Goal: Information Seeking & Learning: Learn about a topic

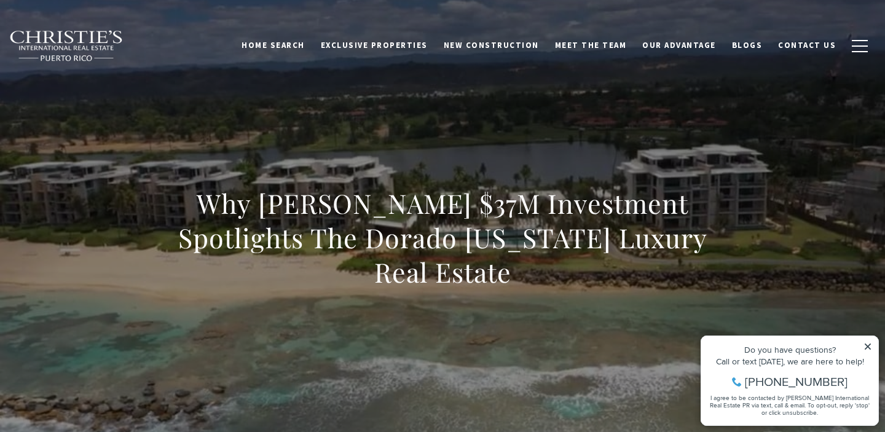
click at [259, 201] on h1 "Why [PERSON_NAME] $37M Investment Spotlights The Dorado [US_STATE] Luxury Real …" at bounding box center [442, 237] width 542 height 103
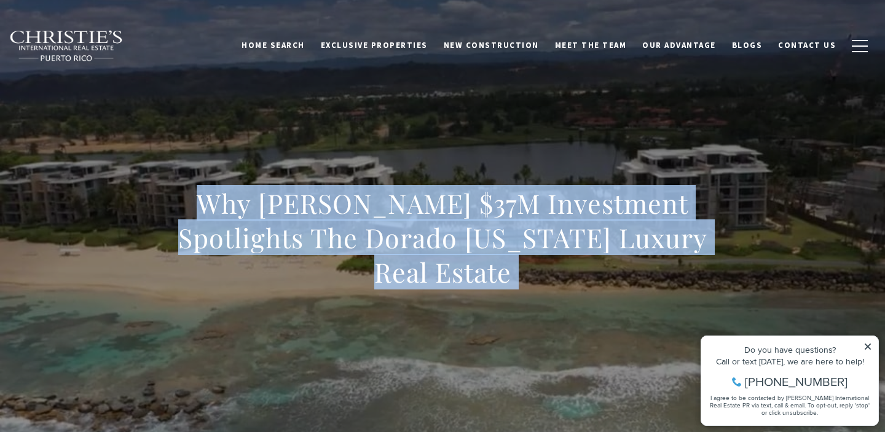
click at [259, 201] on h1 "Why [PERSON_NAME] $37M Investment Spotlights The Dorado [US_STATE] Luxury Real …" at bounding box center [442, 237] width 542 height 103
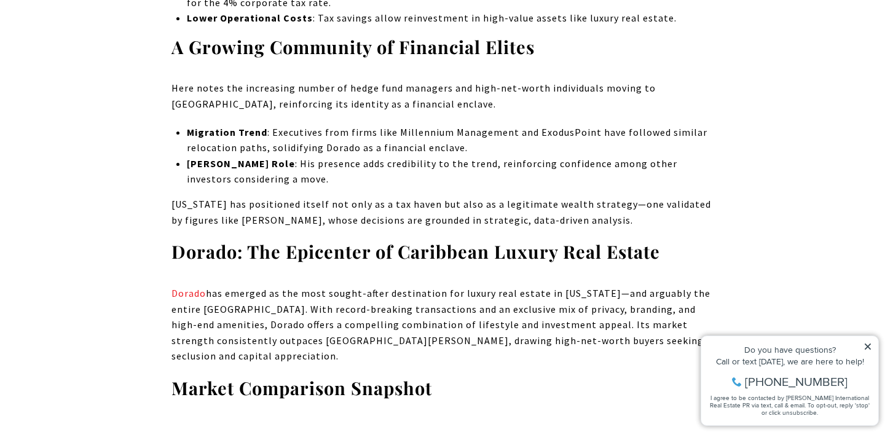
scroll to position [2790, 0]
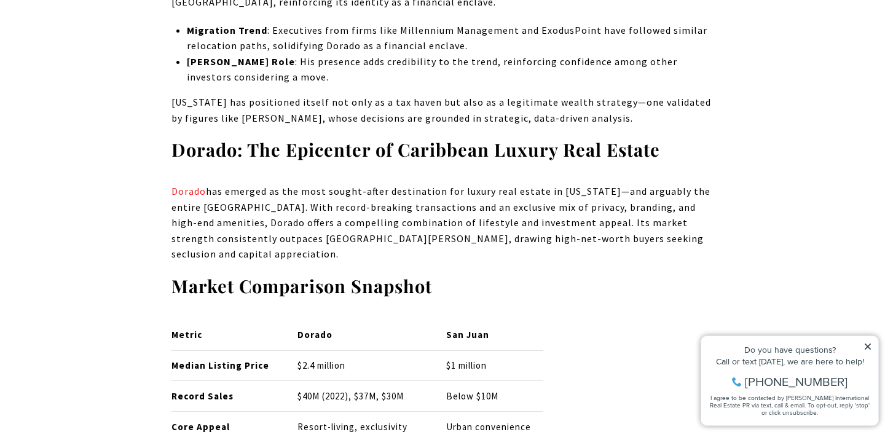
click at [264, 161] on strong "Dorado: The Epicenter of Caribbean Luxury Real Estate" at bounding box center [415, 149] width 489 height 23
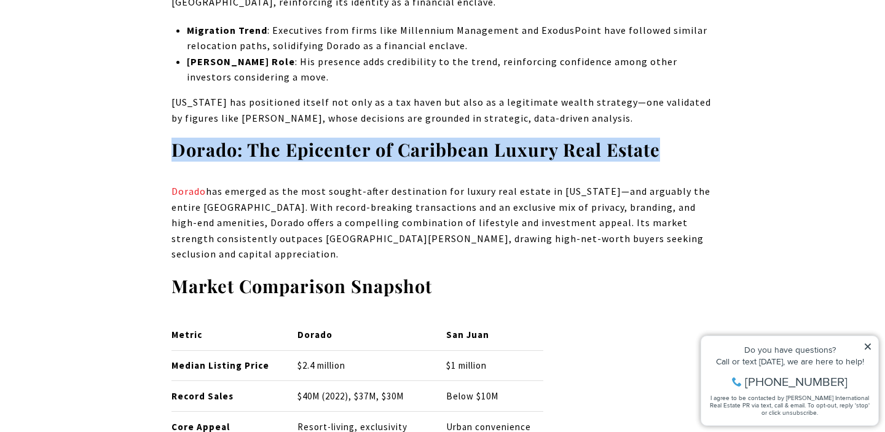
click at [264, 161] on strong "Dorado: The Epicenter of Caribbean Luxury Real Estate" at bounding box center [415, 149] width 489 height 23
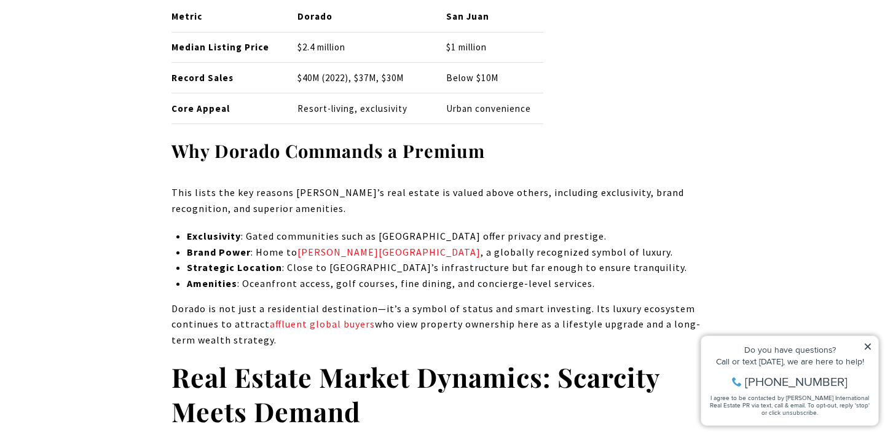
click at [264, 162] on strong "Why Dorado Commands a Premium" at bounding box center [327, 150] width 313 height 23
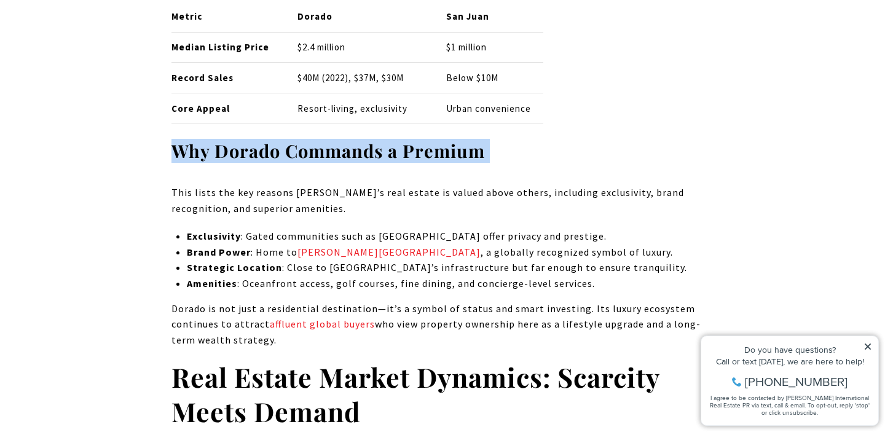
click at [264, 162] on strong "Why Dorado Commands a Premium" at bounding box center [327, 150] width 313 height 23
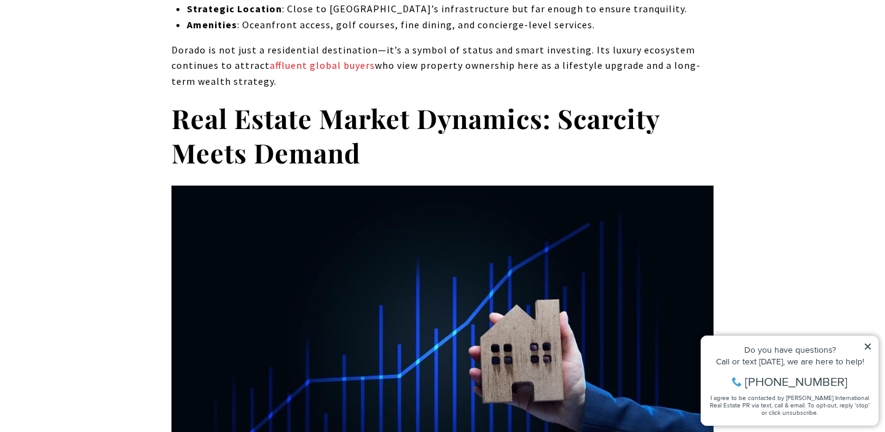
click at [264, 170] on strong "Real Estate Market Dynamics: Scarcity Meets Demand" at bounding box center [415, 135] width 488 height 70
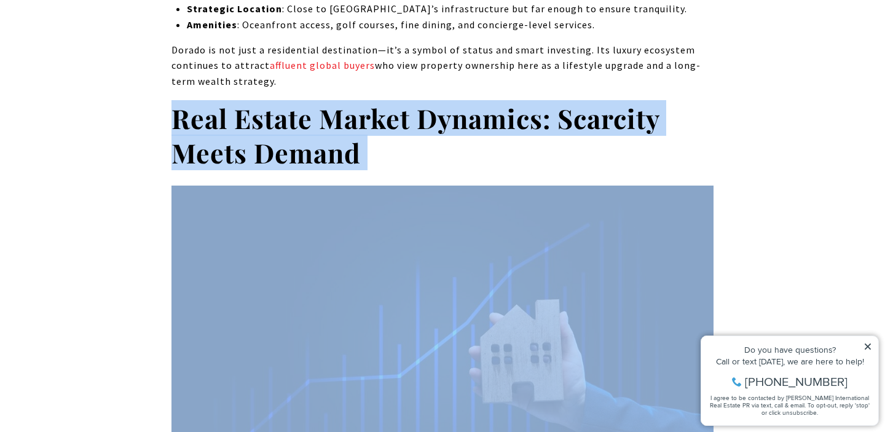
click at [264, 170] on strong "Real Estate Market Dynamics: Scarcity Meets Demand" at bounding box center [415, 135] width 488 height 70
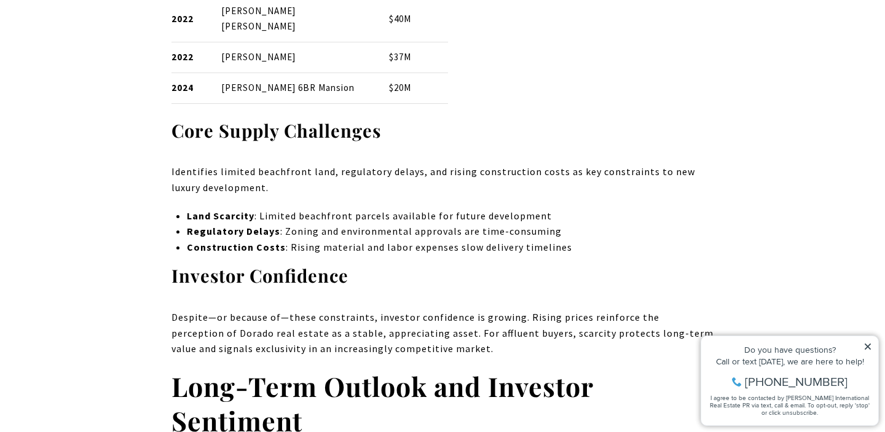
scroll to position [4219, 0]
